Goal: Transaction & Acquisition: Download file/media

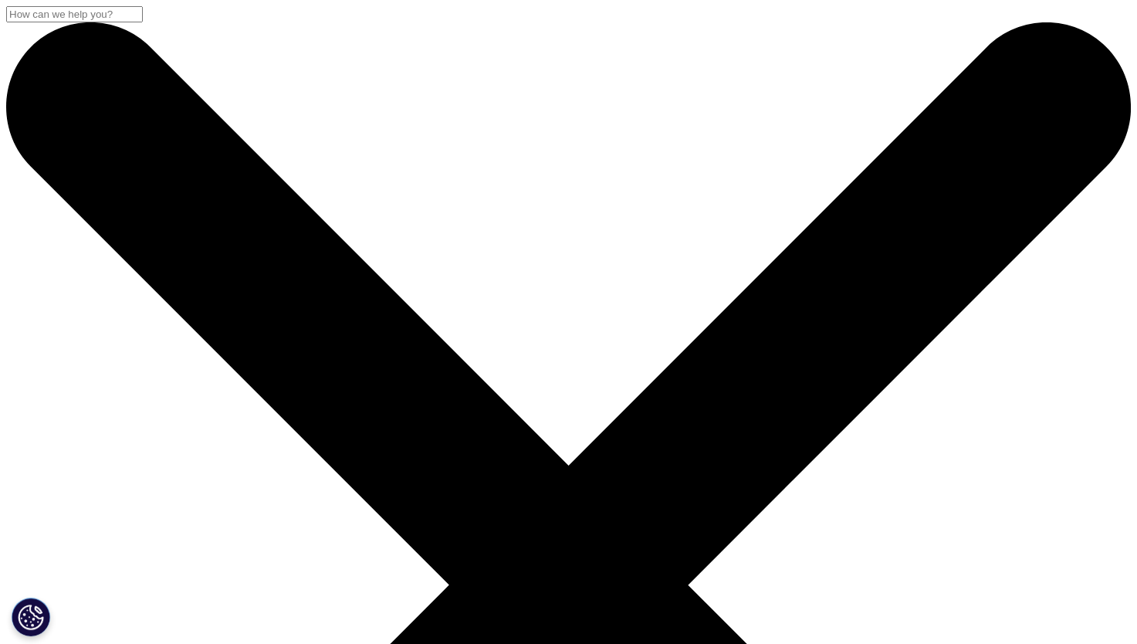
click at [143, 22] on input "Search" at bounding box center [74, 14] width 137 height 16
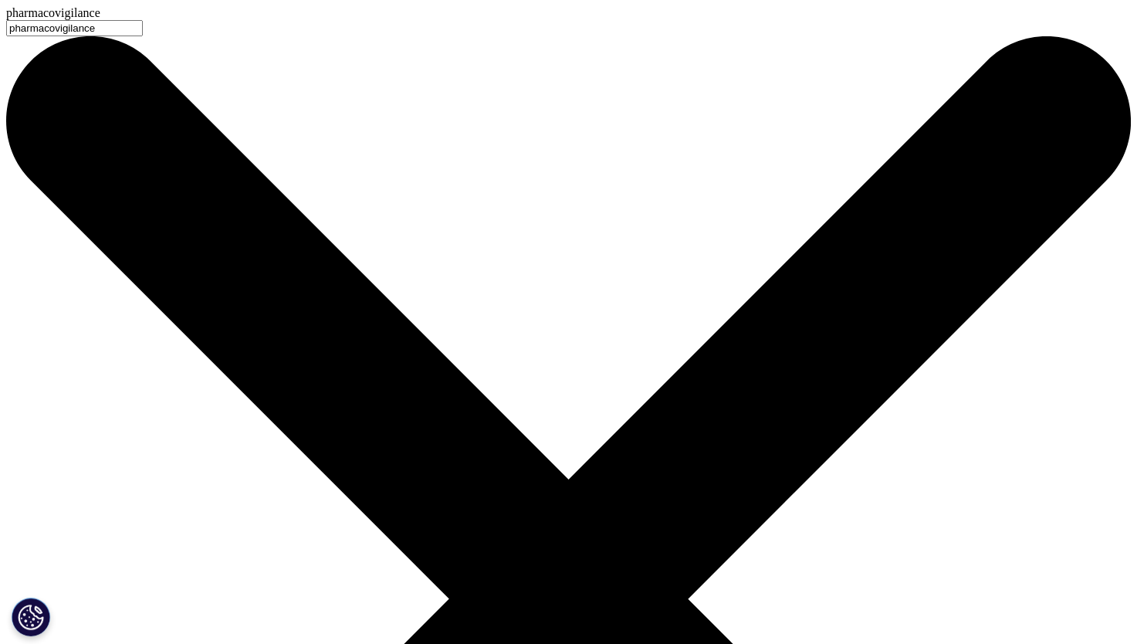
type input "pharmacovigilance"
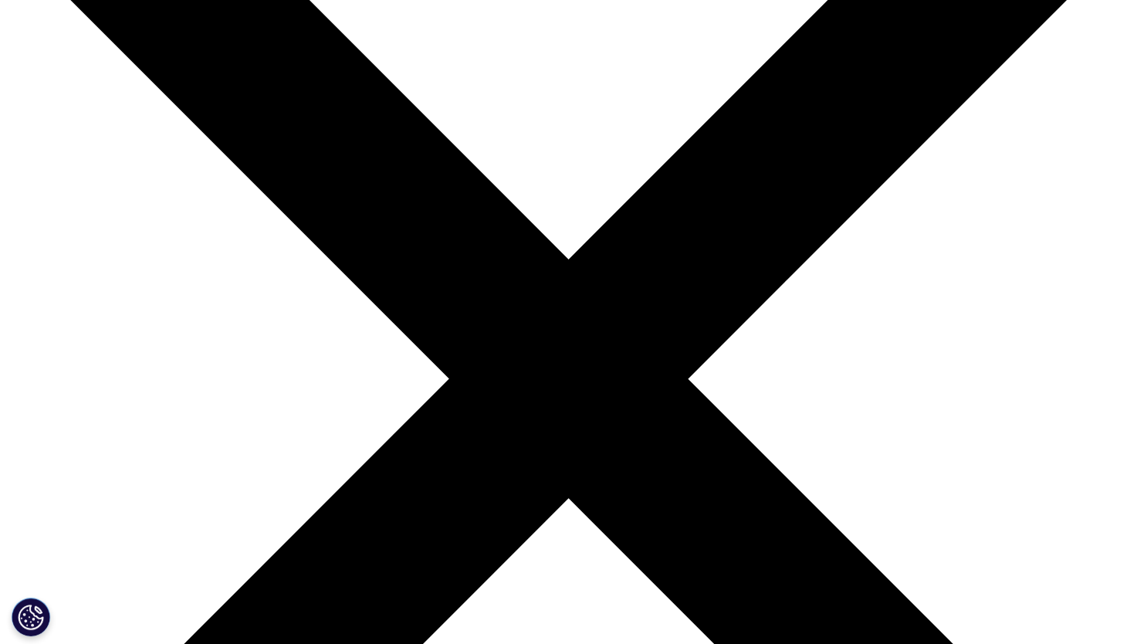
scroll to position [232, 0]
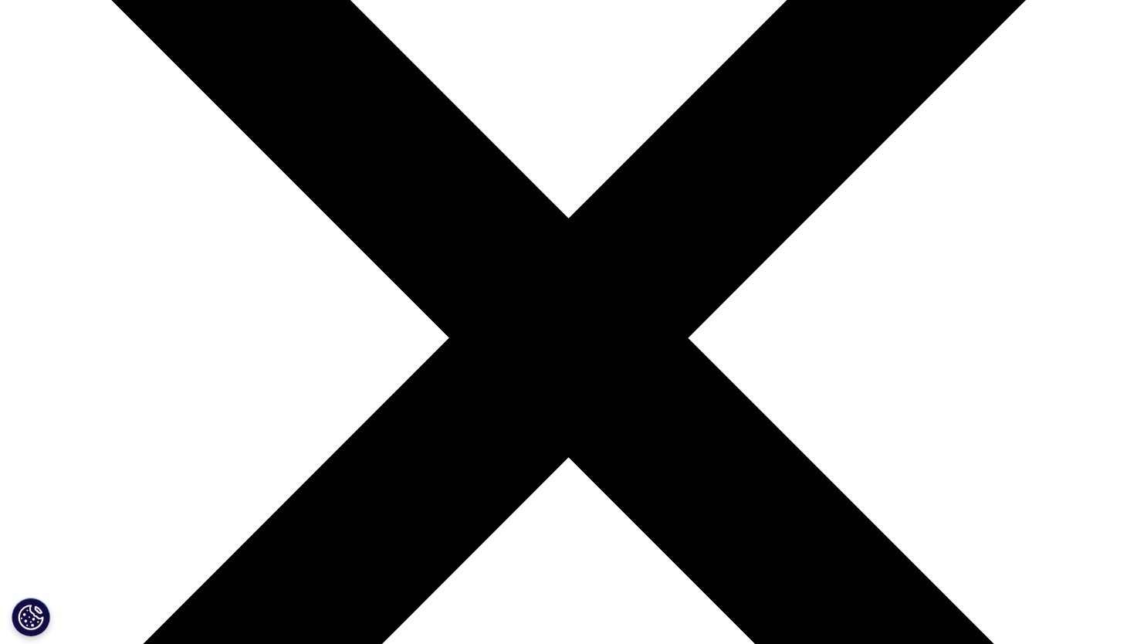
scroll to position [495, 0]
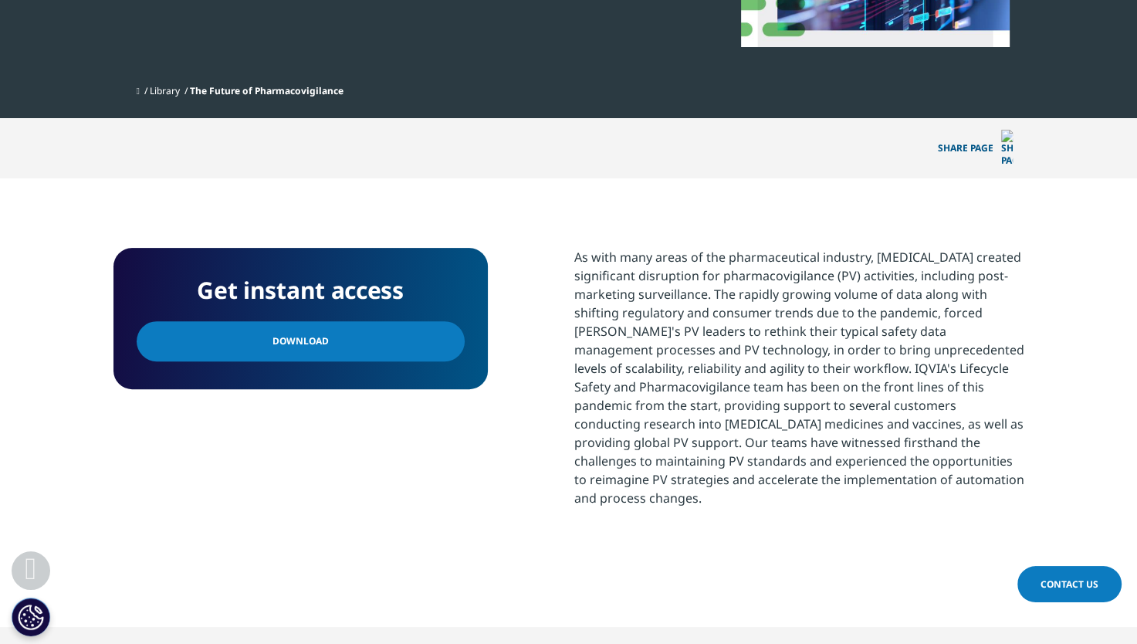
scroll to position [463, 0]
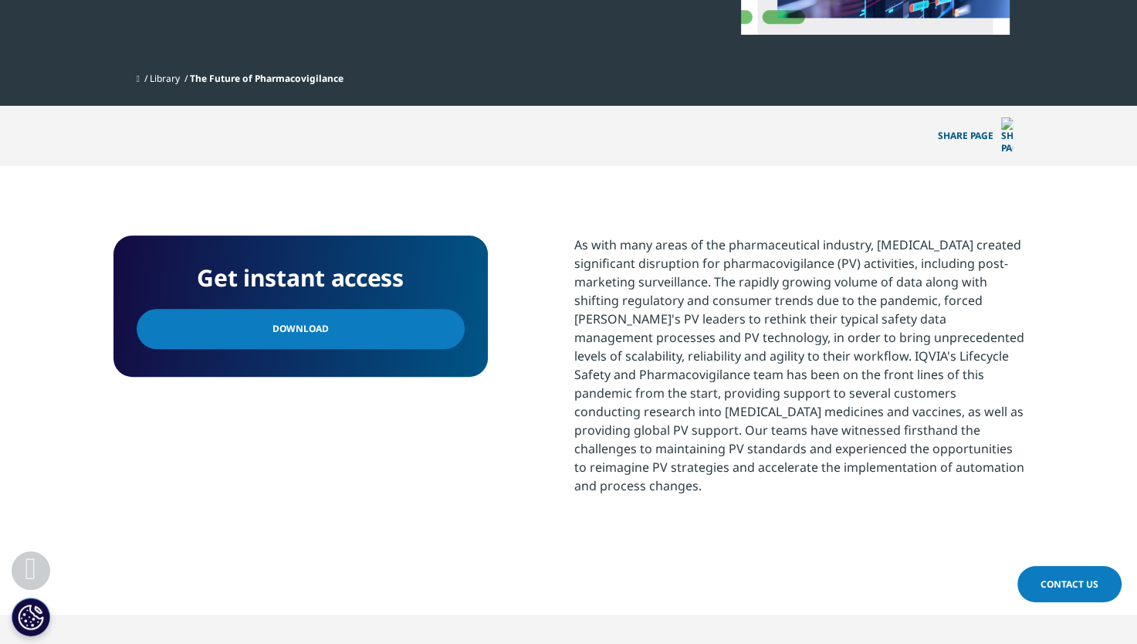
click at [325, 309] on link "Download" at bounding box center [301, 329] width 328 height 40
